Goal: Book appointment/travel/reservation

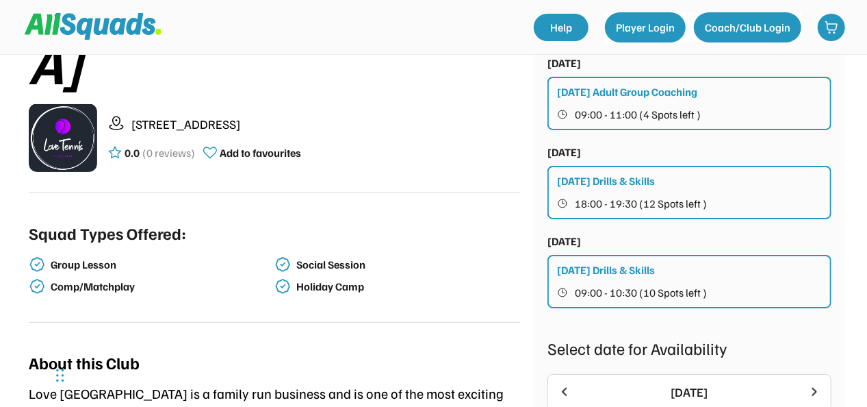
scroll to position [401, 0]
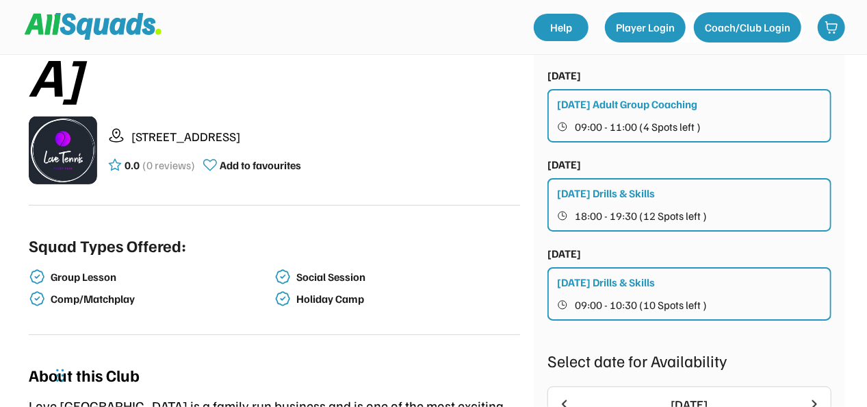
click at [593, 214] on span "18:00 - 19:30 (12 Spots left )" at bounding box center [641, 215] width 132 height 11
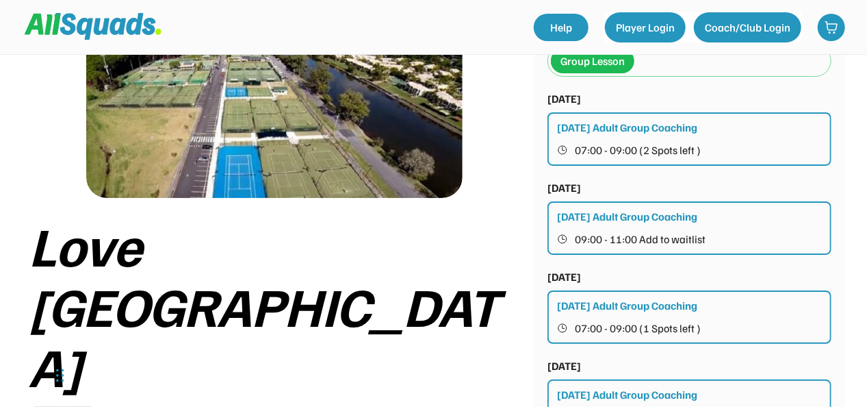
scroll to position [110, 0]
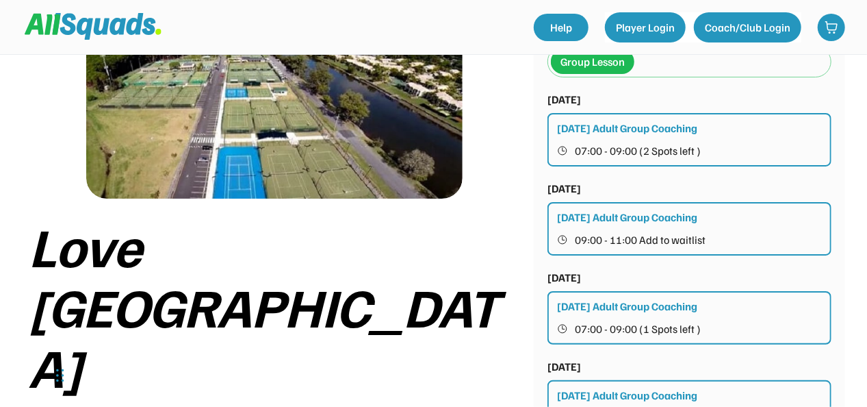
click at [631, 129] on div "[DATE] Adult Group Coaching" at bounding box center [627, 128] width 140 height 16
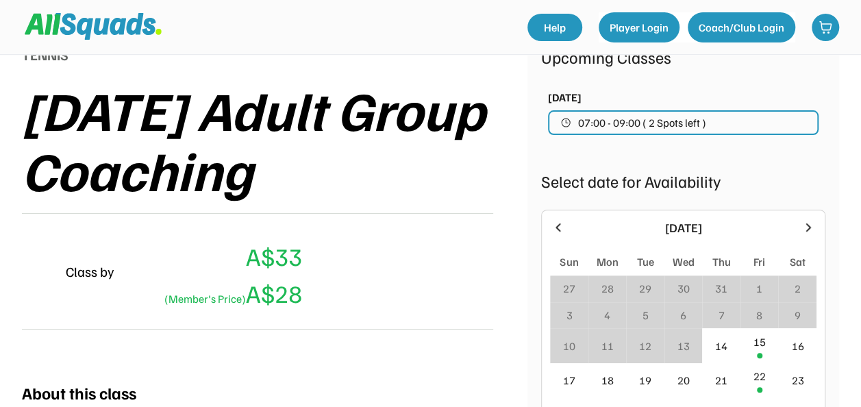
scroll to position [279, 0]
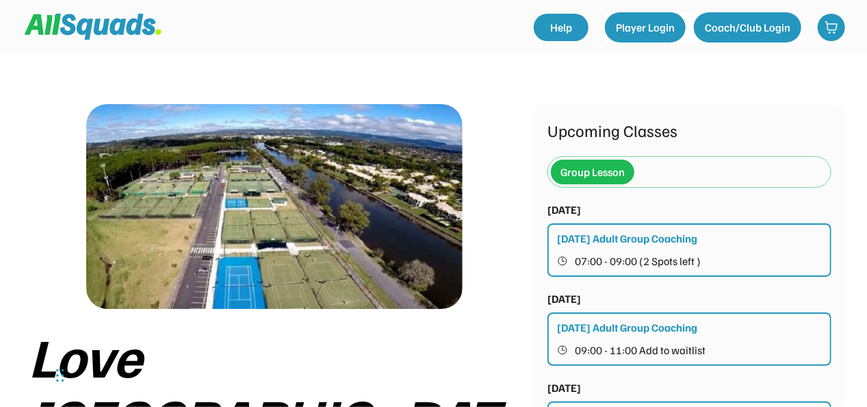
scroll to position [31, 0]
